Goal: Information Seeking & Learning: Learn about a topic

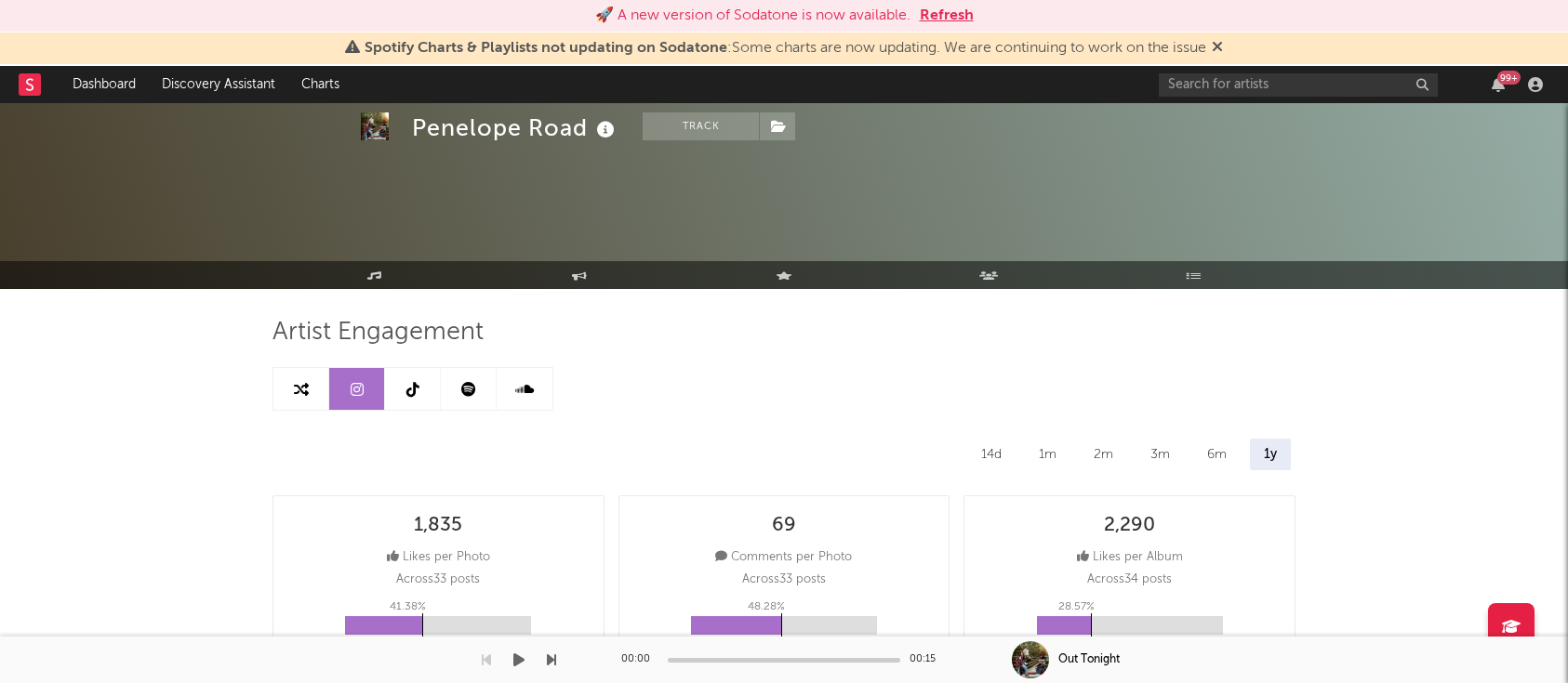
select select "6m"
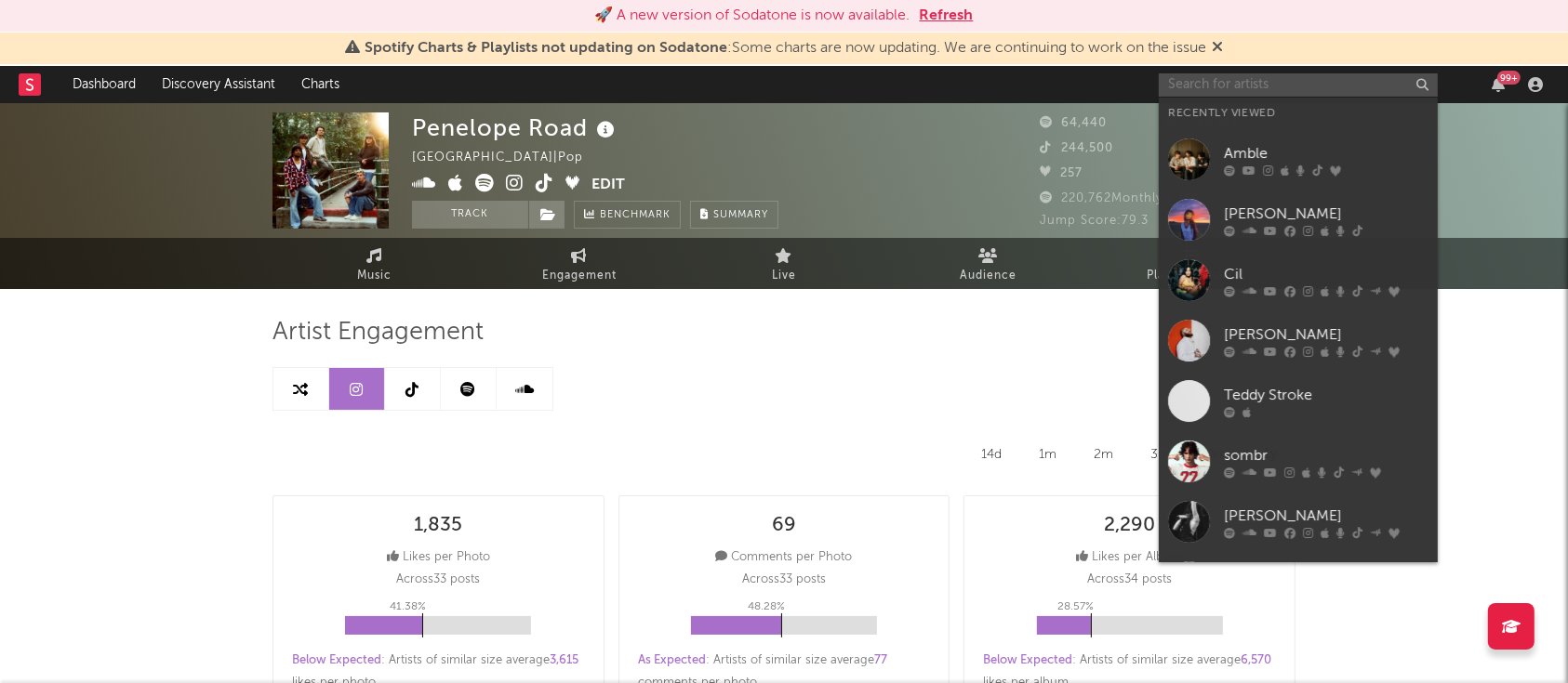
click at [1262, 80] on input "text" at bounding box center [1298, 85] width 279 height 23
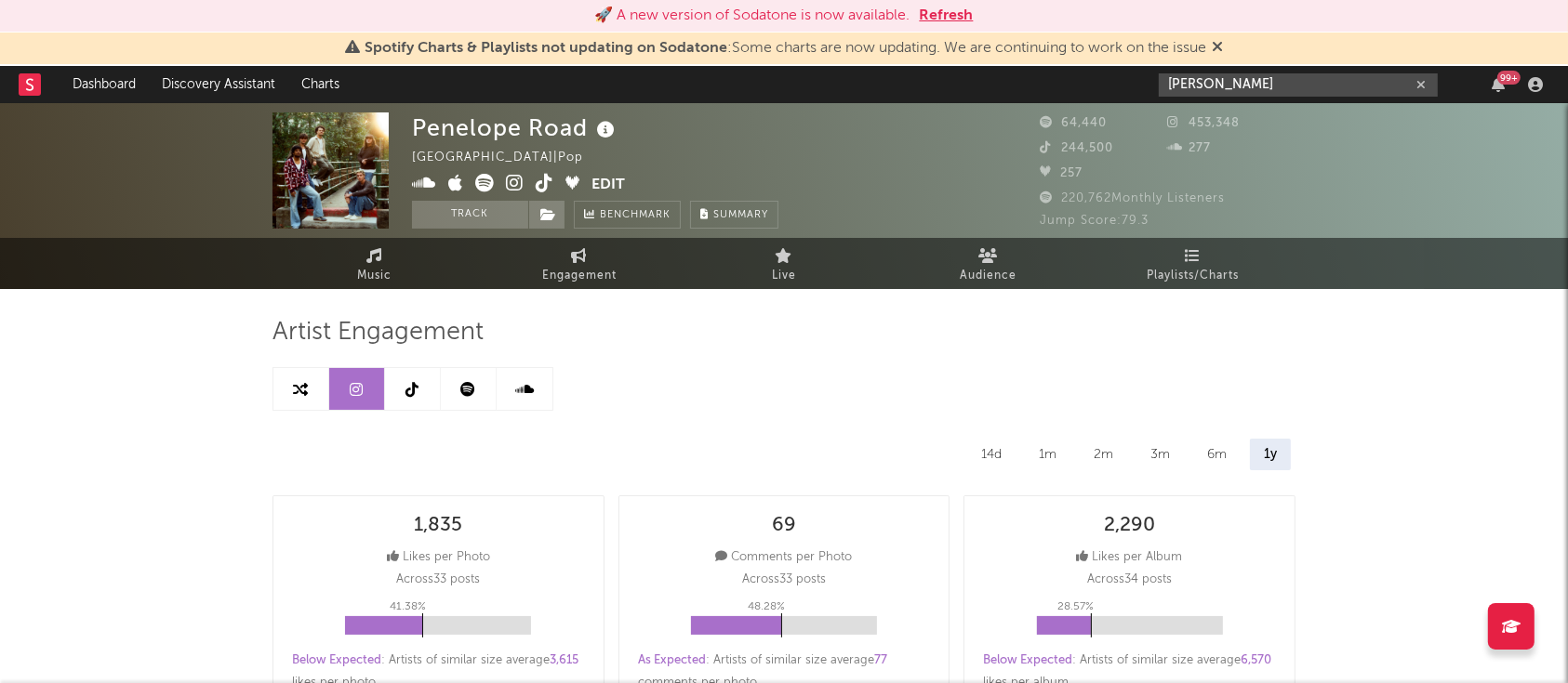
type input "[PERSON_NAME]"
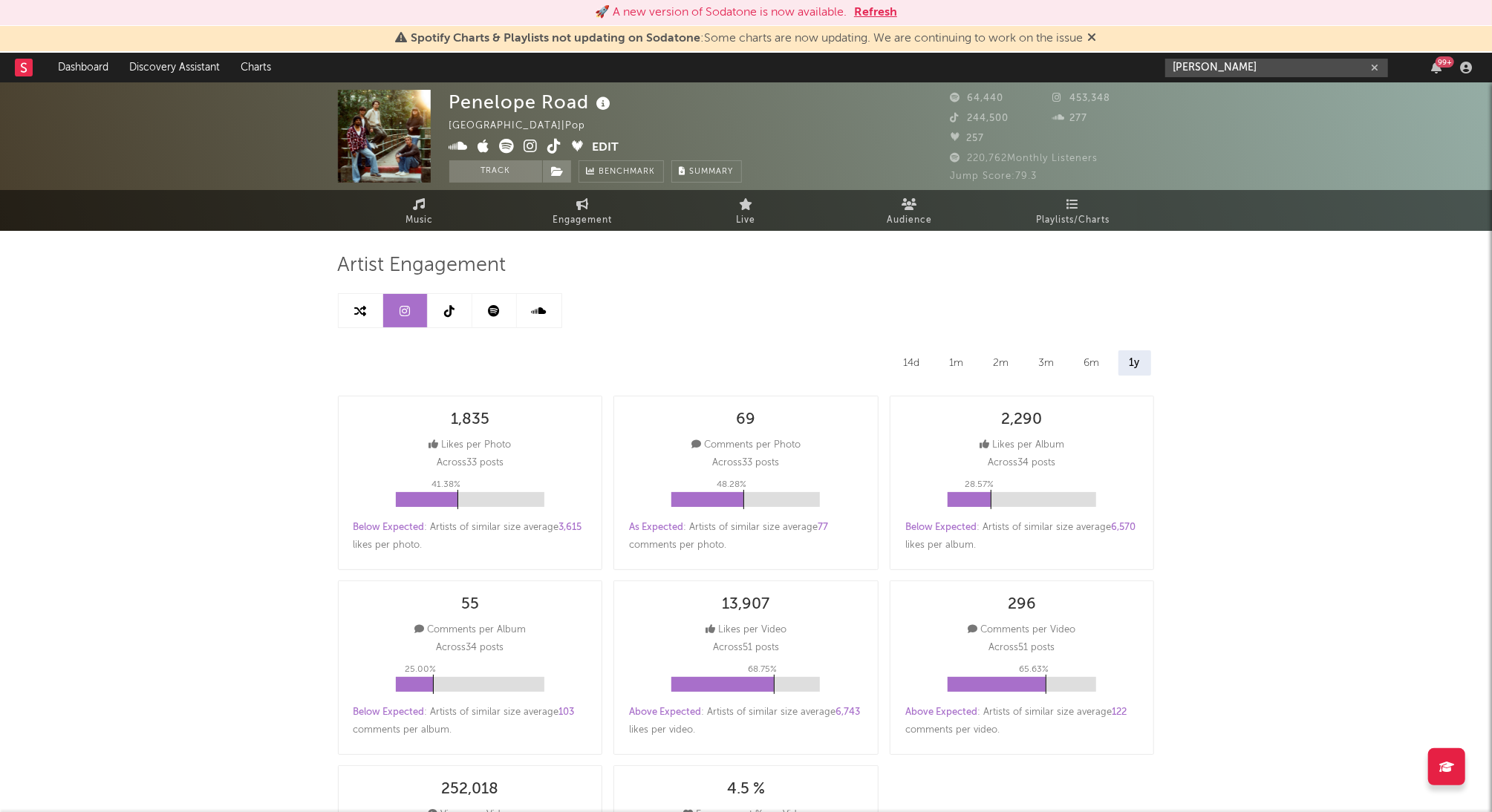
click at [1251, 62] on input "[PERSON_NAME]" at bounding box center [1276, 67] width 222 height 18
click at [1251, 71] on input "[PERSON_NAME]" at bounding box center [1276, 67] width 222 height 18
click at [1251, 94] on div "[PERSON_NAME]" at bounding box center [1299, 97] width 163 height 18
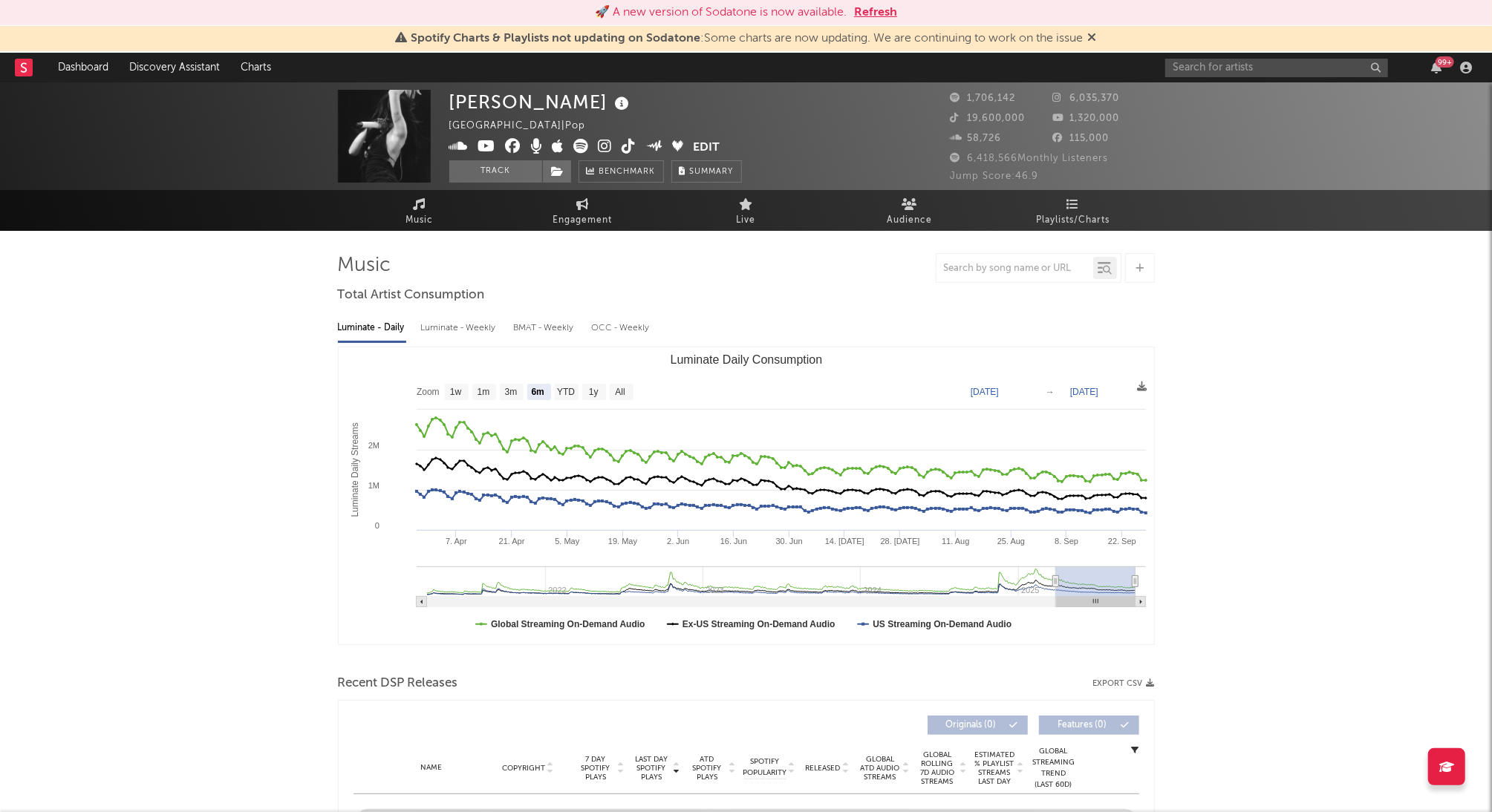
select select "6m"
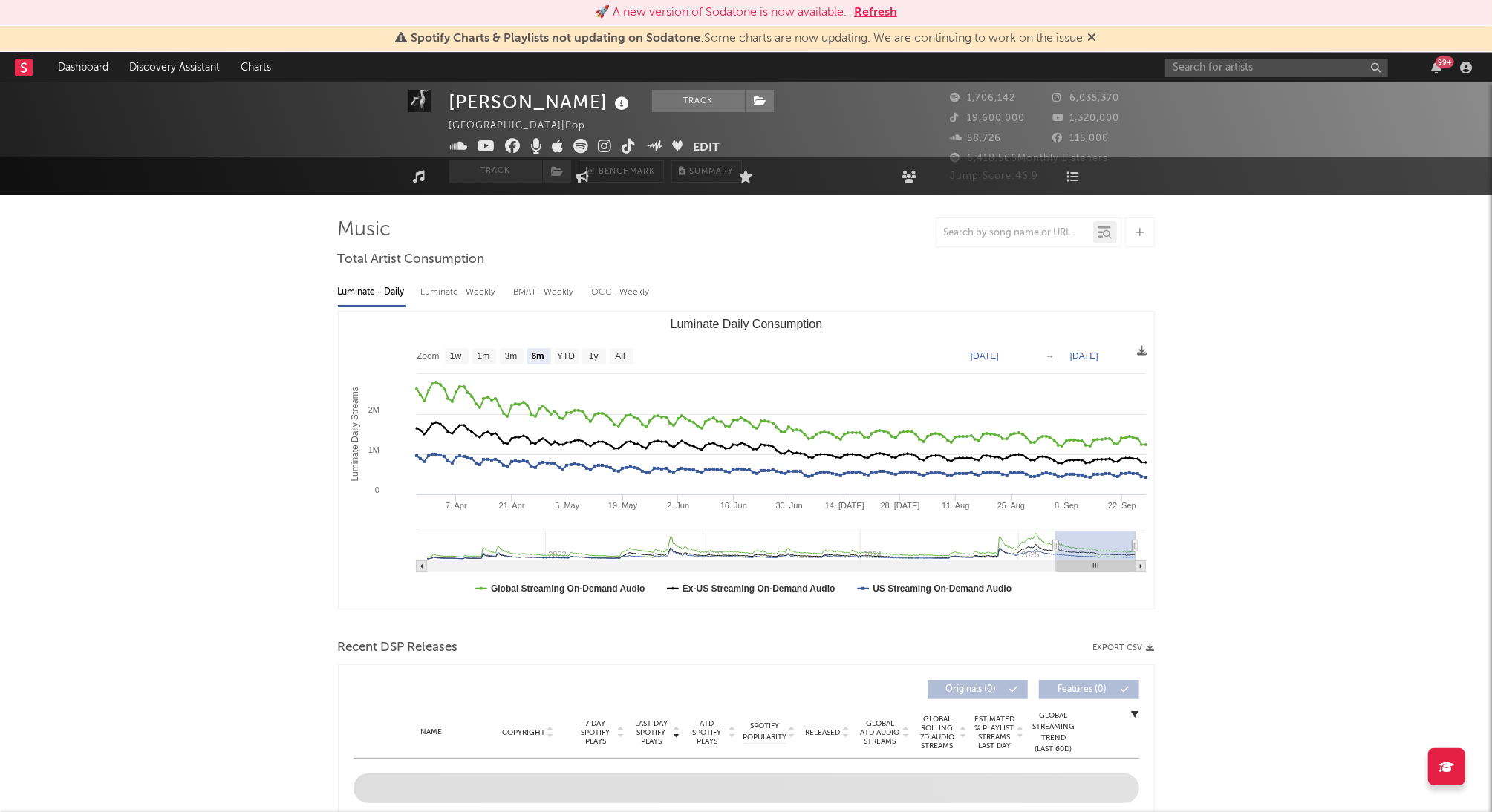
scroll to position [99, 0]
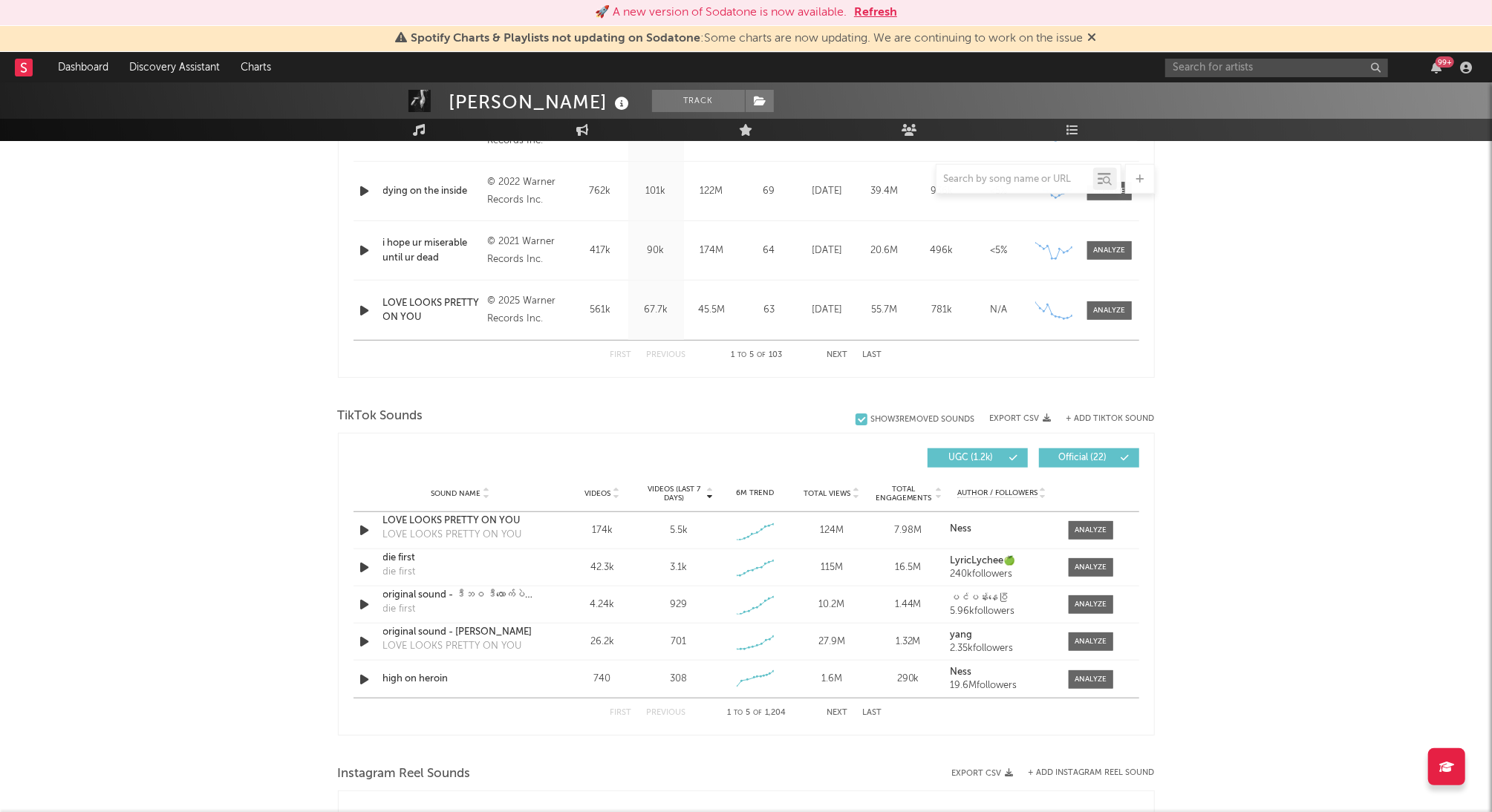
scroll to position [791, 0]
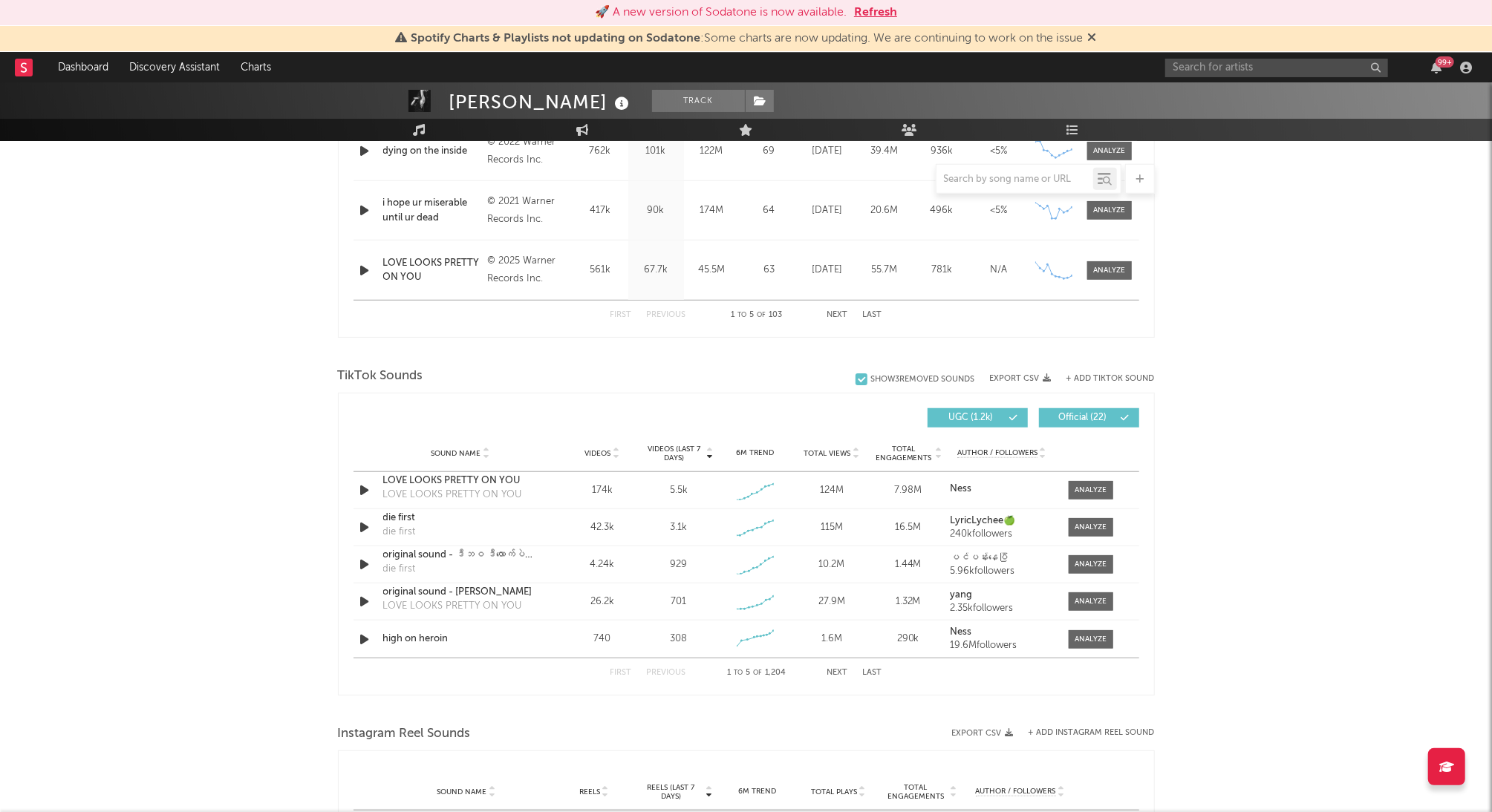
click at [245, 545] on div "[PERSON_NAME] Track [GEOGRAPHIC_DATA] | Pop Edit Track Benchmark Summary 1,706,…" at bounding box center [746, 413] width 1492 height 2242
click at [147, 505] on div "[PERSON_NAME] Track [GEOGRAPHIC_DATA] | Pop Edit Track Benchmark Summary 1,706,…" at bounding box center [746, 413] width 1492 height 2242
click at [226, 485] on div "[PERSON_NAME] Track [GEOGRAPHIC_DATA] | Pop Edit Track Benchmark Summary 1,706,…" at bounding box center [746, 413] width 1492 height 2242
click at [1075, 545] on span at bounding box center [1091, 639] width 44 height 18
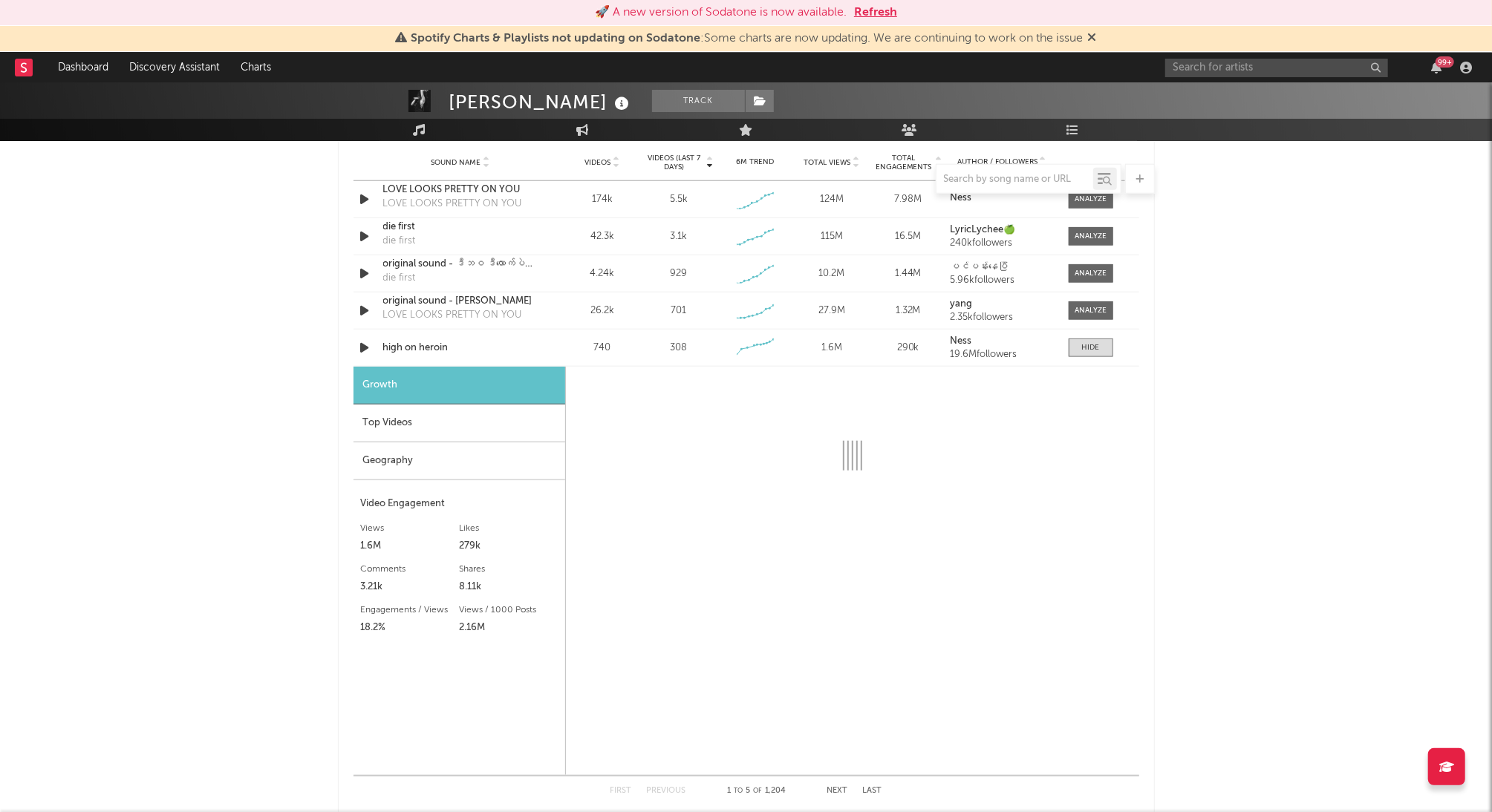
select select "1w"
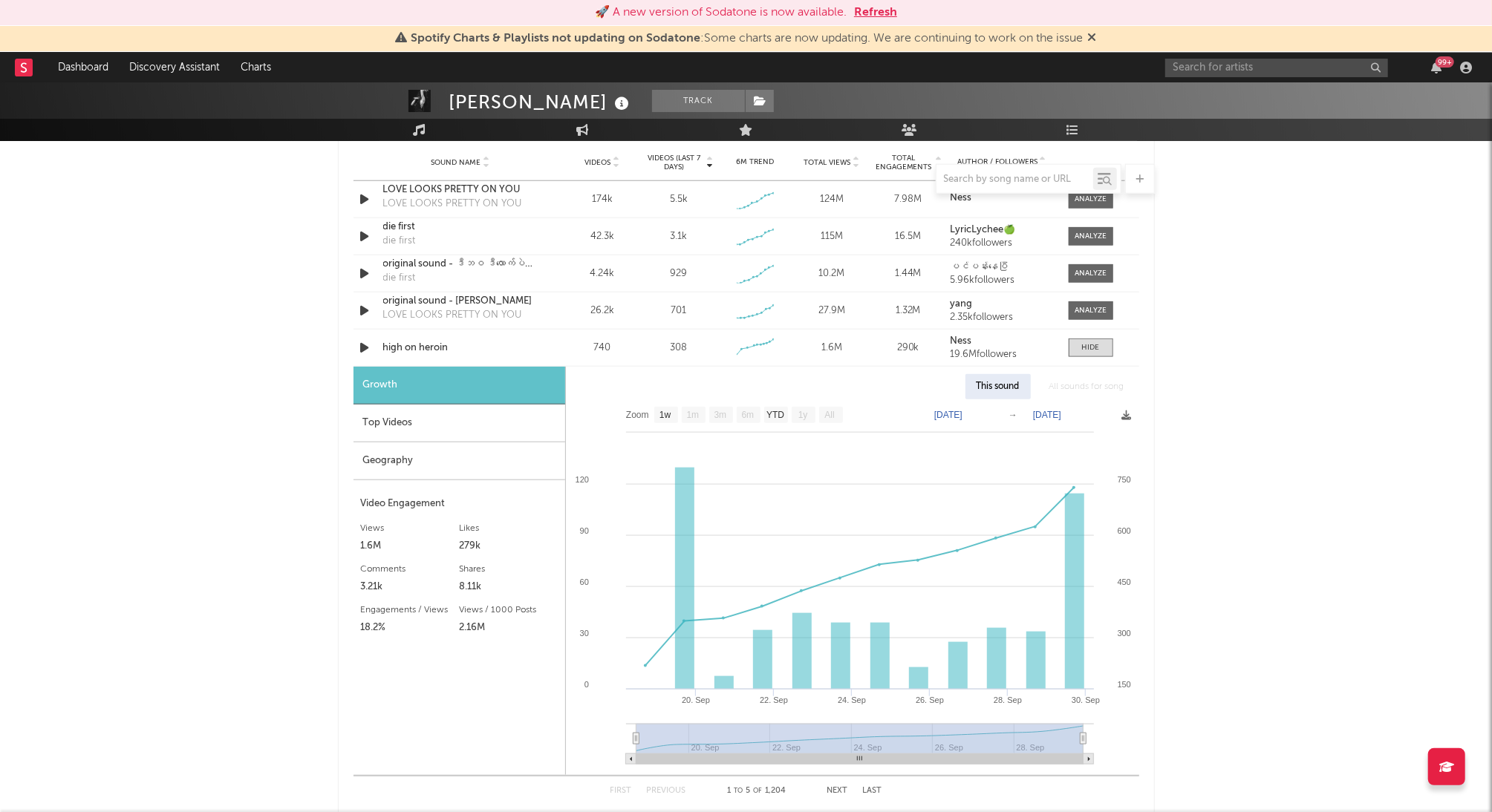
scroll to position [1088, 0]
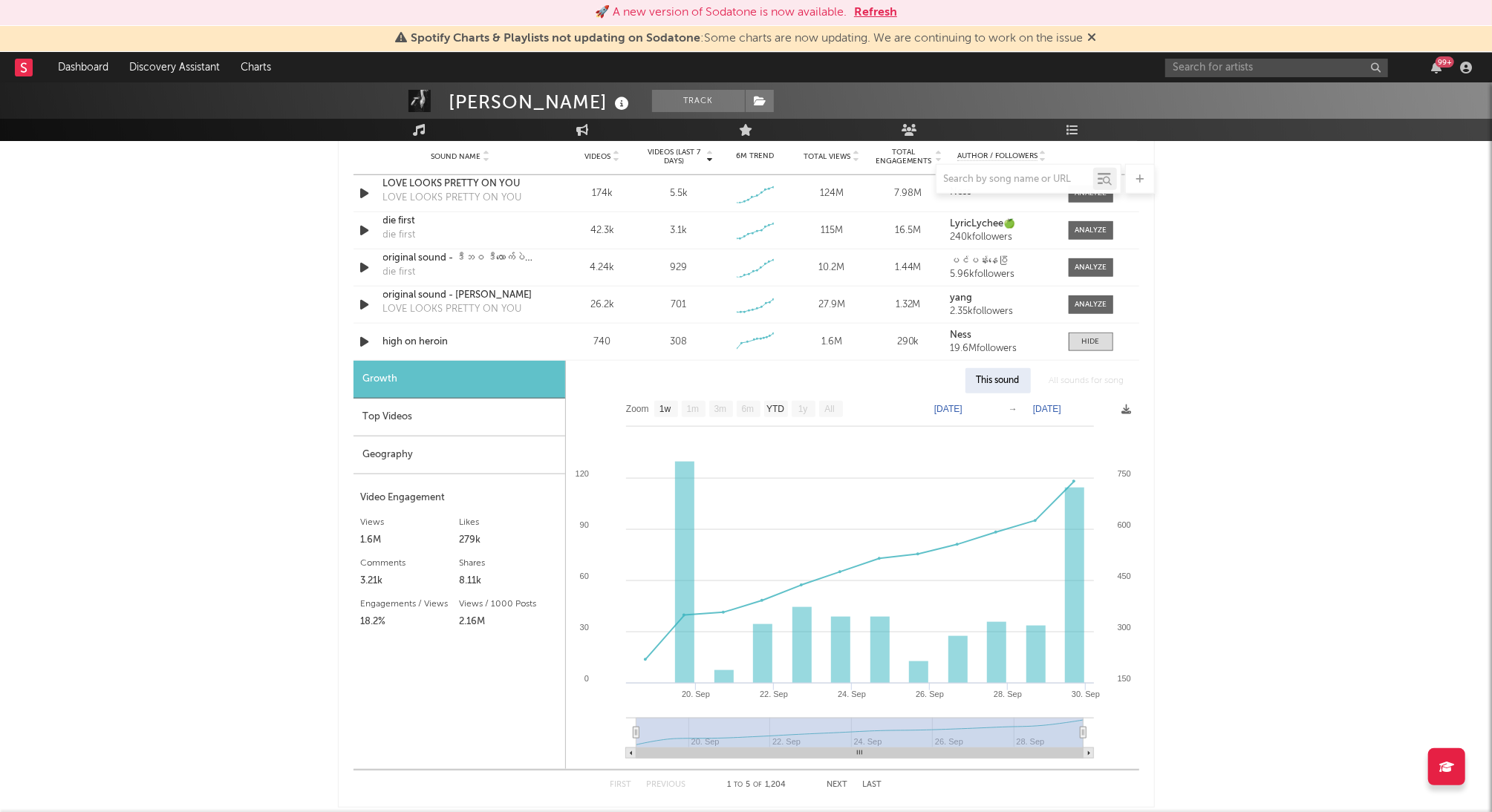
click at [200, 545] on div "[PERSON_NAME] Track [GEOGRAPHIC_DATA] | Pop Edit Track Benchmark Summary 1,706,…" at bounding box center [746, 320] width 1492 height 2651
drag, startPoint x: 242, startPoint y: 650, endPoint x: 253, endPoint y: 639, distance: 15.6
click at [242, 545] on div "[PERSON_NAME] Track [GEOGRAPHIC_DATA] | Pop Edit Track Benchmark Summary 1,706,…" at bounding box center [746, 320] width 1492 height 2651
drag, startPoint x: 224, startPoint y: 514, endPoint x: 253, endPoint y: 518, distance: 29.3
click at [224, 514] on div "[PERSON_NAME] Track [GEOGRAPHIC_DATA] | Pop Edit Track Benchmark Summary 1,706,…" at bounding box center [746, 320] width 1492 height 2651
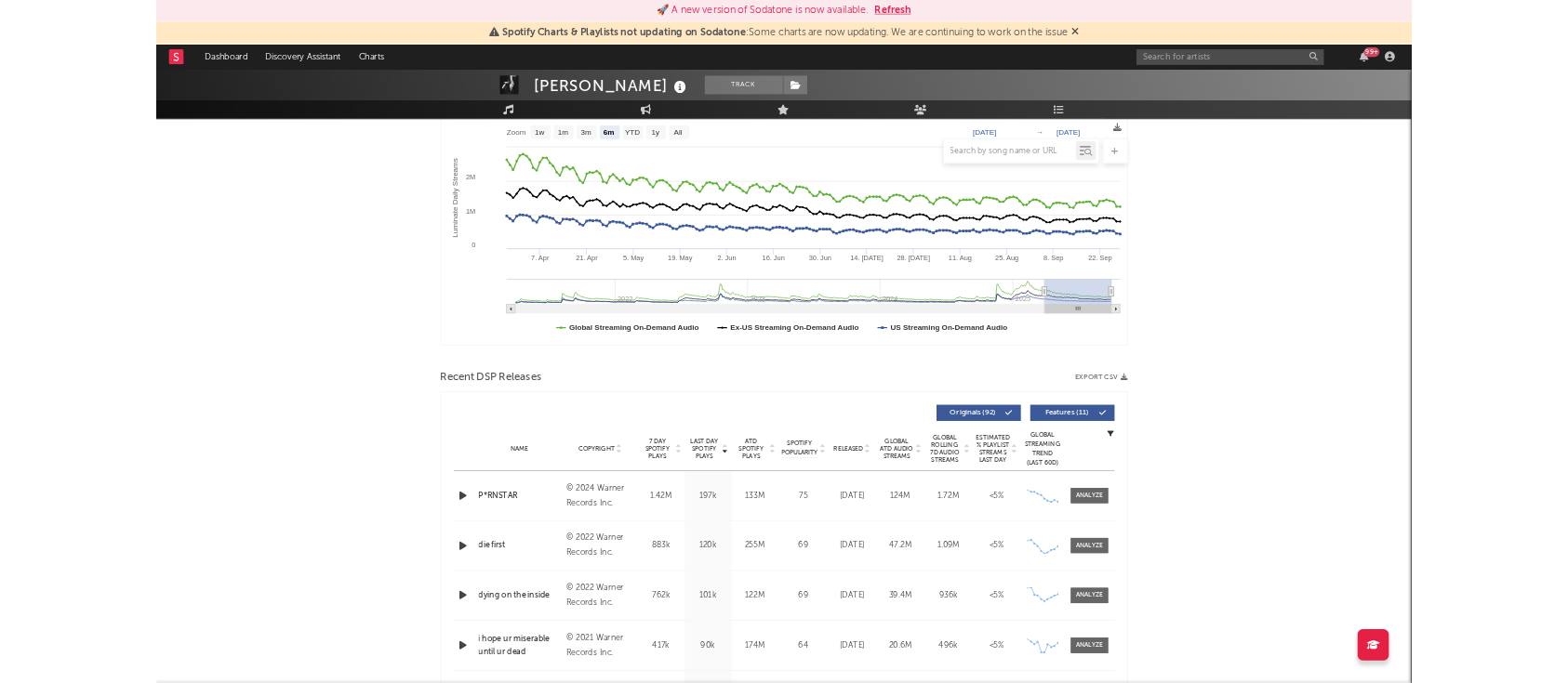
scroll to position [247, 0]
